Goal: Information Seeking & Learning: Learn about a topic

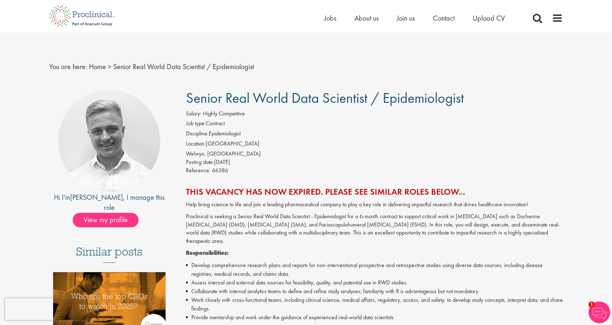
click at [250, 98] on span "Senior Real World Data Scientist / Epidemiologist" at bounding box center [325, 98] width 278 height 18
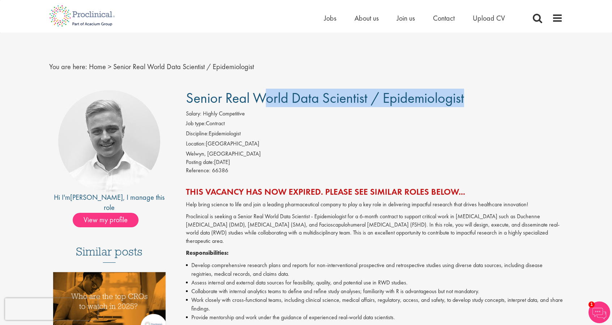
click at [250, 98] on span "Senior Real World Data Scientist / Epidemiologist" at bounding box center [325, 98] width 278 height 18
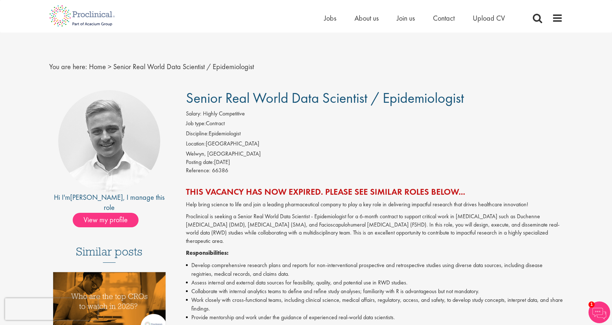
drag, startPoint x: 226, startPoint y: 98, endPoint x: 464, endPoint y: 97, distance: 238.0
click at [464, 97] on span "Senior Real World Data Scientist / Epidemiologist" at bounding box center [325, 98] width 278 height 18
copy span "Real World Data Scientist / Epidemiologist"
click at [341, 147] on li "Location: United Kingdom" at bounding box center [374, 145] width 377 height 10
drag, startPoint x: 225, startPoint y: 97, endPoint x: 289, endPoint y: 99, distance: 64.1
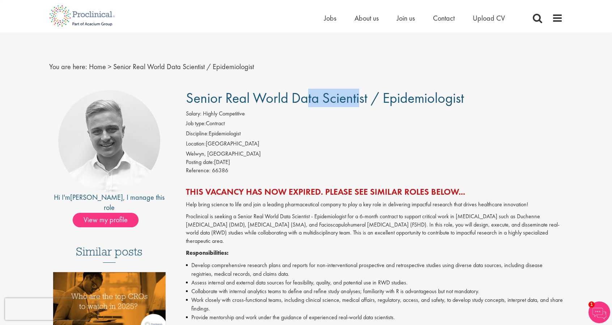
click at [289, 99] on span "Senior Real World Data Scientist / Epidemiologist" at bounding box center [325, 98] width 278 height 18
copy span "Real World"
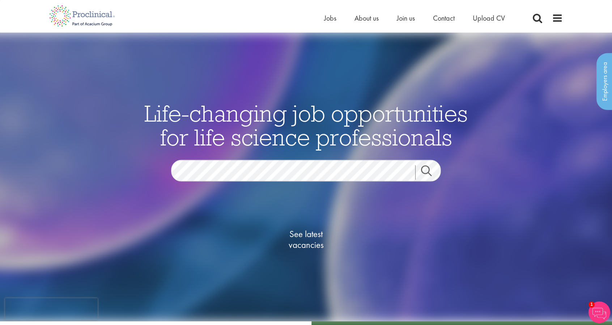
click at [428, 170] on link "Search" at bounding box center [430, 172] width 31 height 14
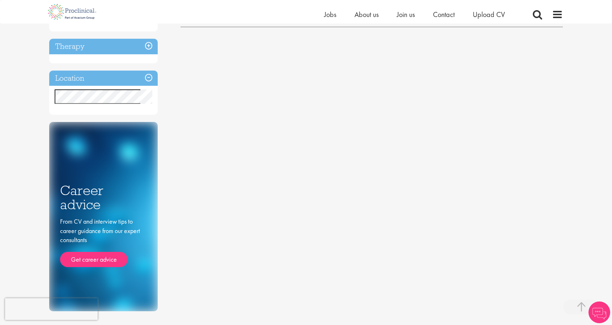
scroll to position [212, 0]
